Goal: Information Seeking & Learning: Learn about a topic

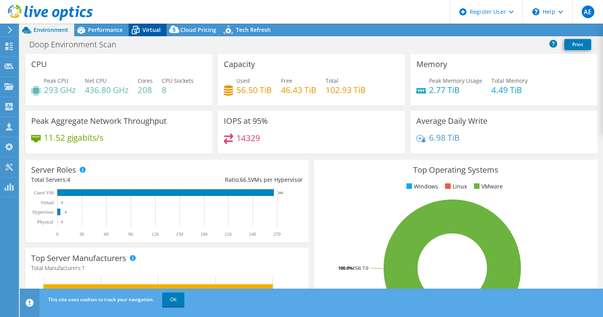
click at [140, 31] on icon at bounding box center [136, 30] width 14 height 14
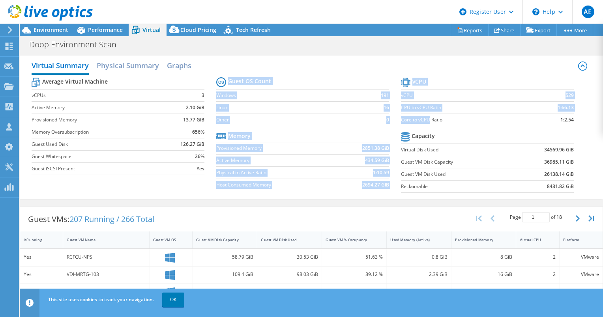
drag, startPoint x: 395, startPoint y: 119, endPoint x: 425, endPoint y: 119, distance: 30.0
click at [425, 119] on div "Average Virtual Machine vCPUs 3 Active Memory 2.10 GiB Provisioned Memory 13.77…" at bounding box center [312, 136] width 560 height 122
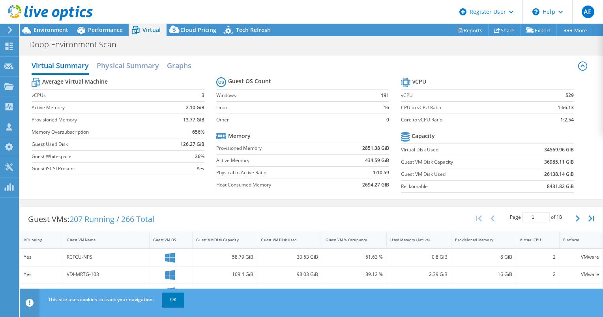
drag, startPoint x: 425, startPoint y: 119, endPoint x: 493, endPoint y: 133, distance: 69.3
click at [493, 133] on tr "Capacity" at bounding box center [487, 137] width 173 height 14
drag, startPoint x: 573, startPoint y: 96, endPoint x: 561, endPoint y: 97, distance: 11.9
click at [561, 97] on section "vCPU vCPU 529 CPU to vCPU Ratio 1:66.13 Core to vCPU Ratio 1:2.54 Capacity Virt…" at bounding box center [493, 136] width 185 height 121
click at [322, 84] on tr "Guest OS Count" at bounding box center [302, 82] width 173 height 14
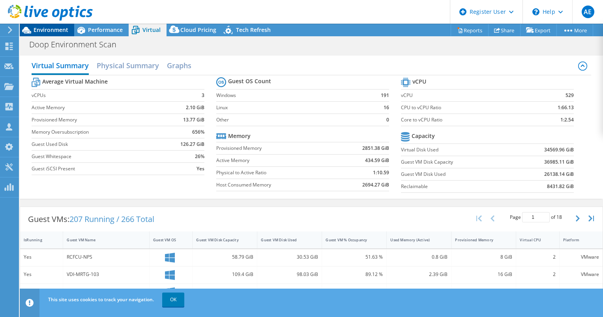
click at [67, 34] on span "Environment" at bounding box center [51, 29] width 35 height 7
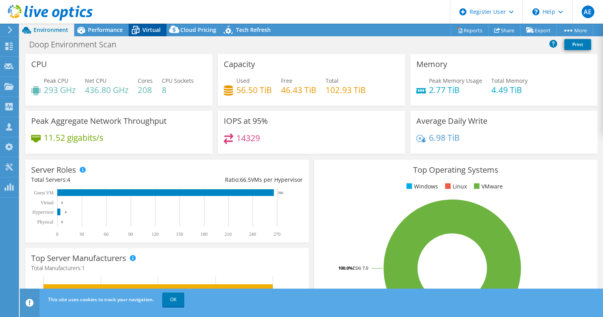
click at [156, 28] on span "Virtual" at bounding box center [151, 29] width 18 height 7
